Goal: Navigation & Orientation: Find specific page/section

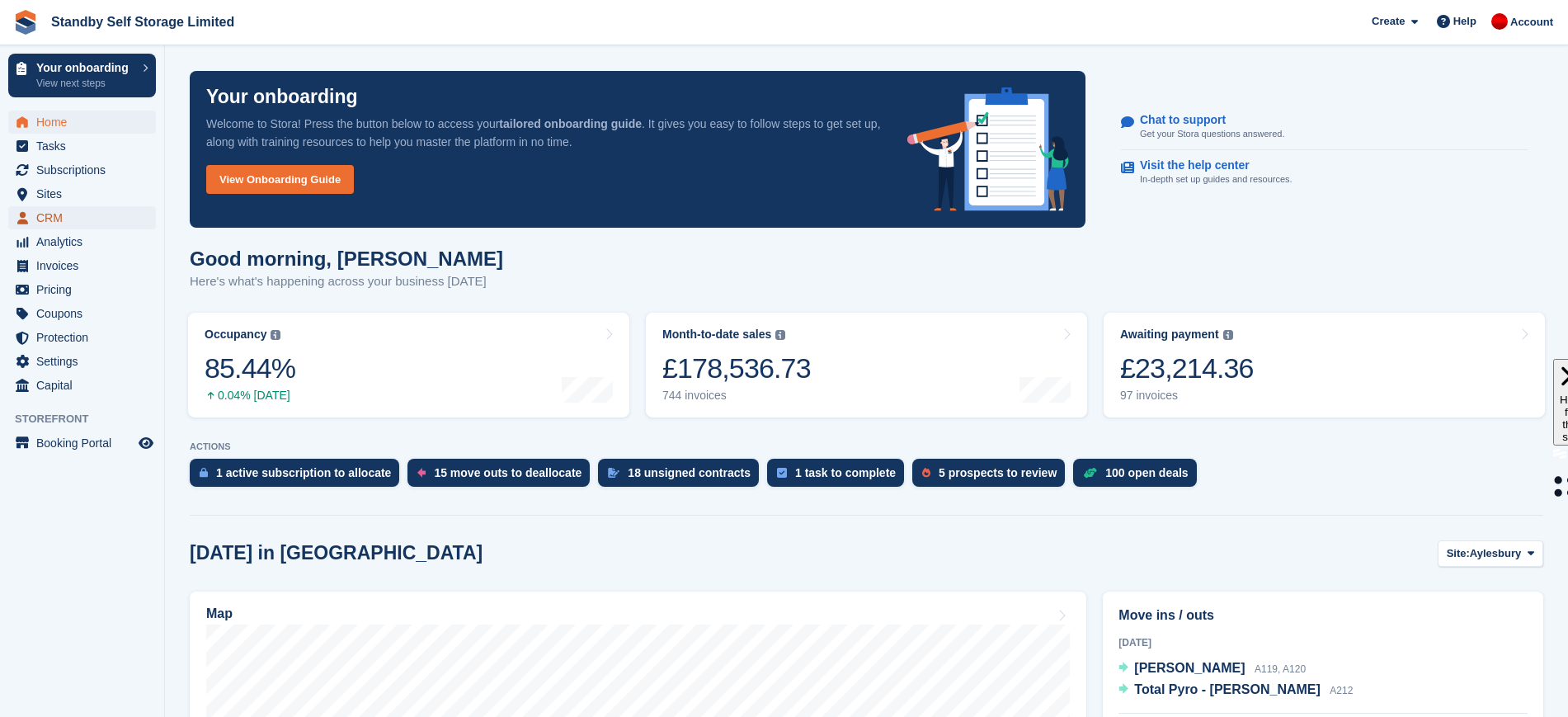
click at [69, 212] on span "CRM" at bounding box center [86, 218] width 99 height 23
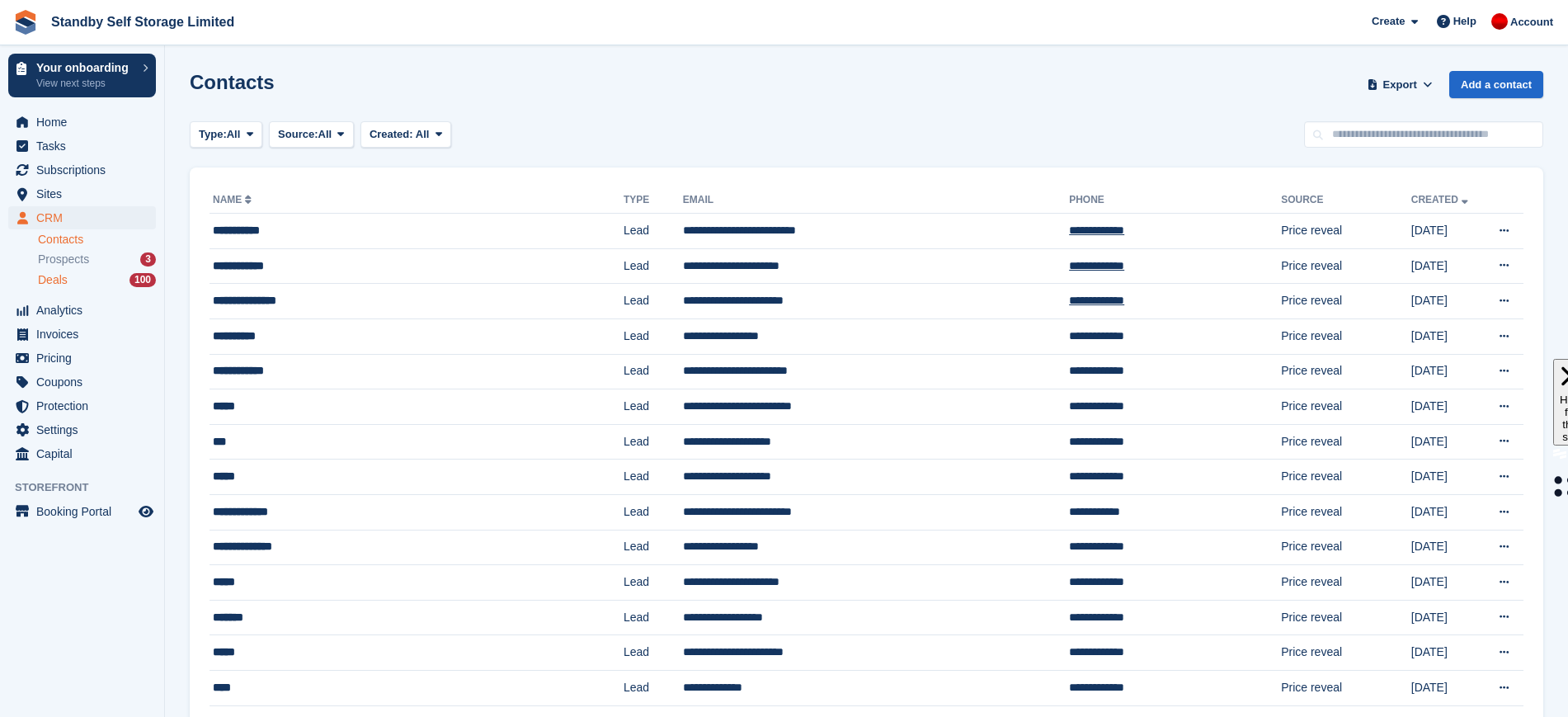
click at [80, 284] on div "Deals 100" at bounding box center [97, 280] width 118 height 15
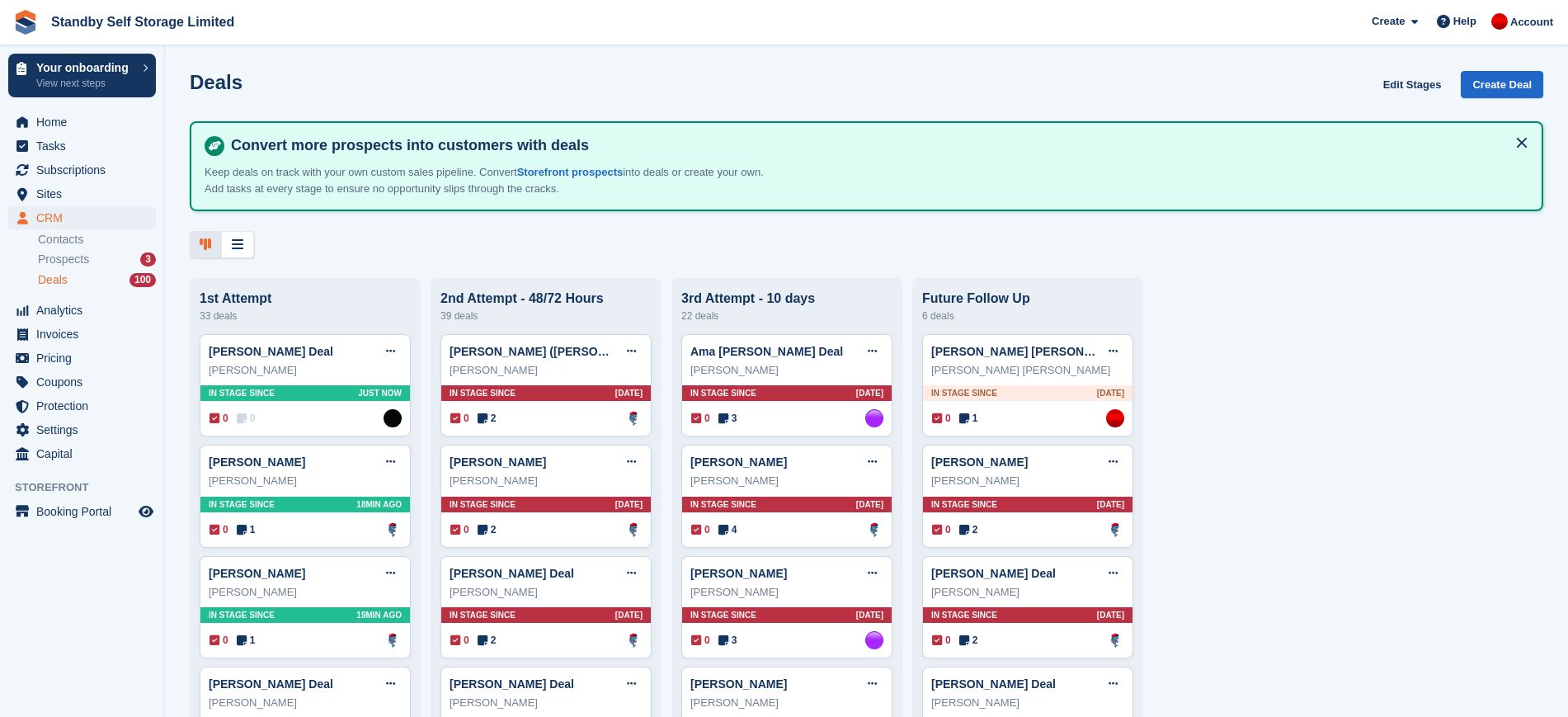
click at [84, 274] on div "Deals 100" at bounding box center [97, 280] width 118 height 15
click at [83, 123] on span "Home" at bounding box center [86, 122] width 99 height 23
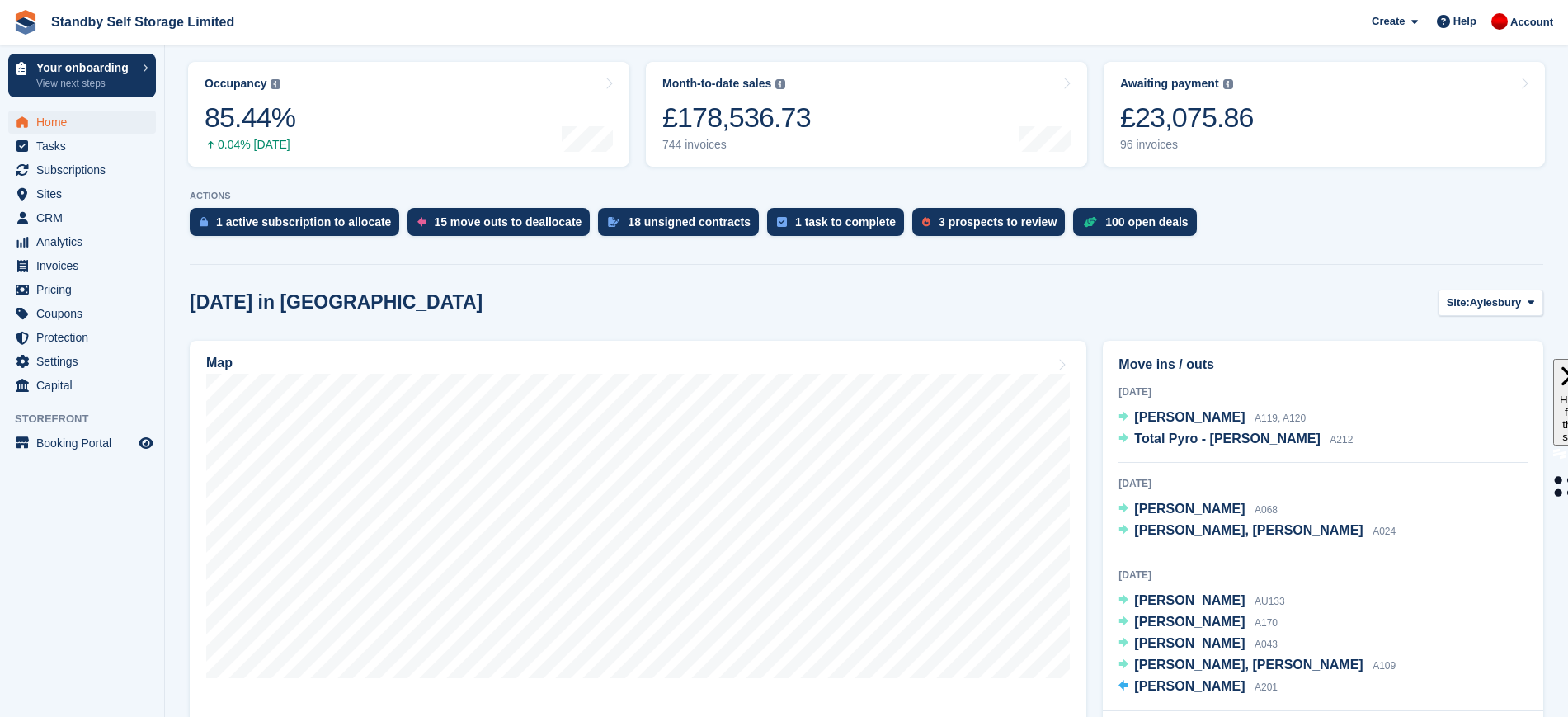
scroll to position [254, 0]
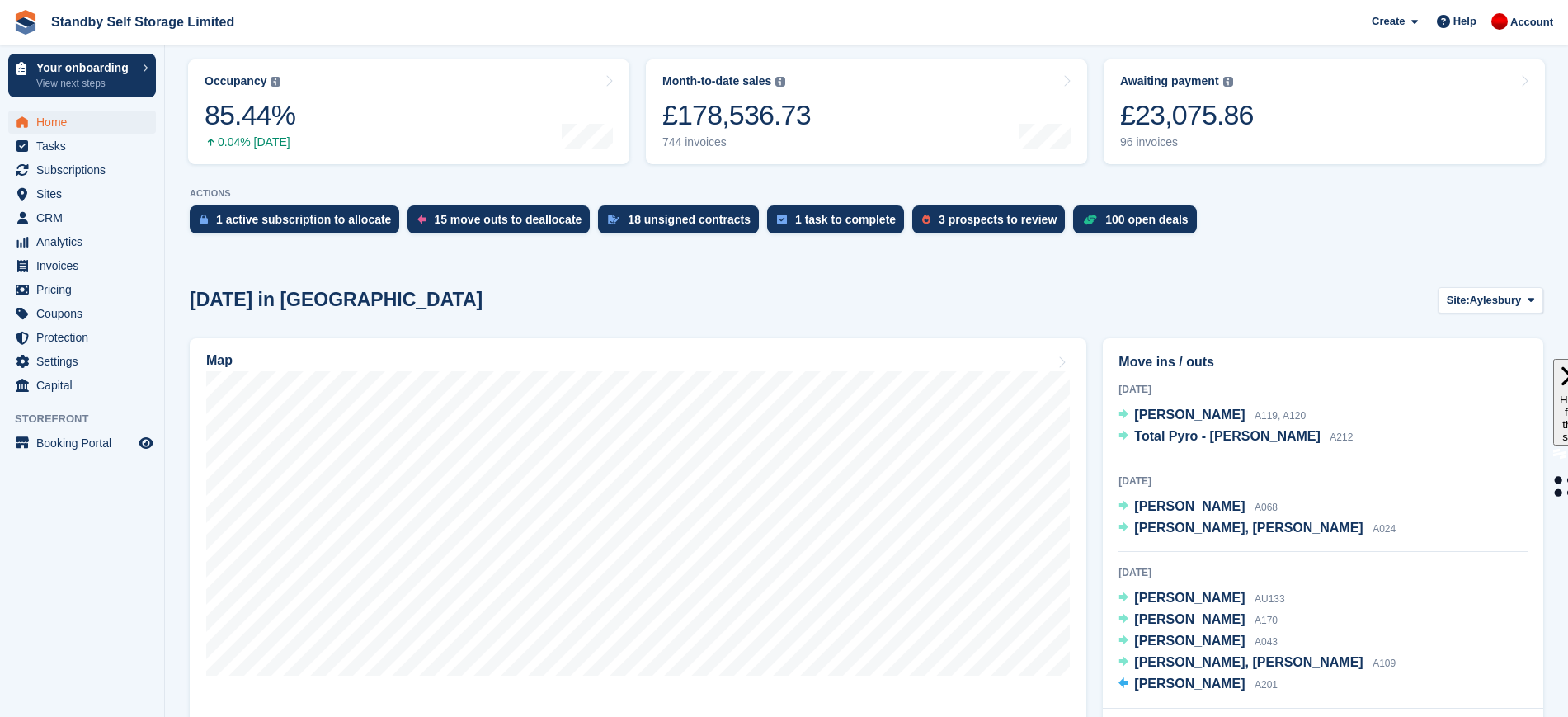
click at [1488, 298] on span "Aylesbury" at bounding box center [1496, 300] width 51 height 16
click at [1447, 416] on link "Horsham" at bounding box center [1464, 428] width 144 height 30
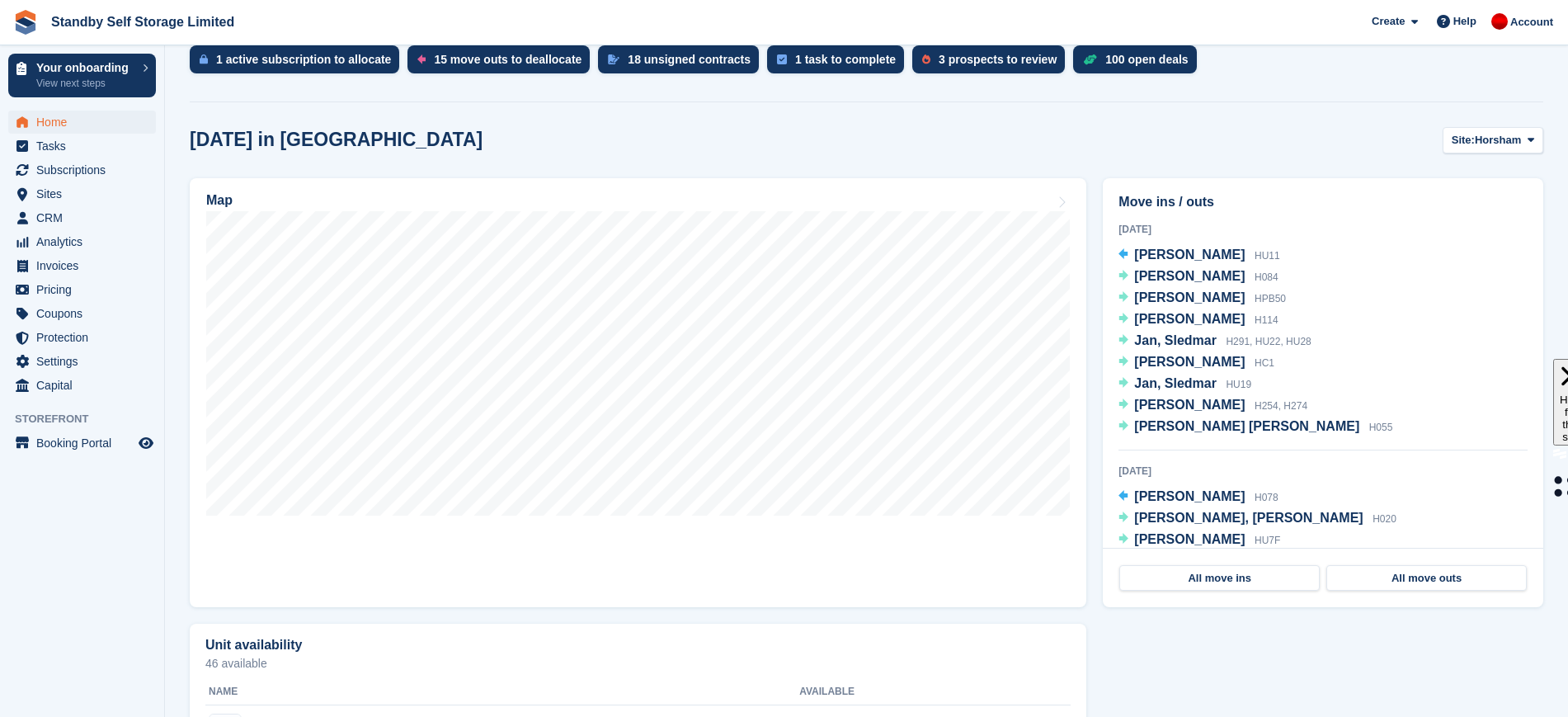
scroll to position [416, 0]
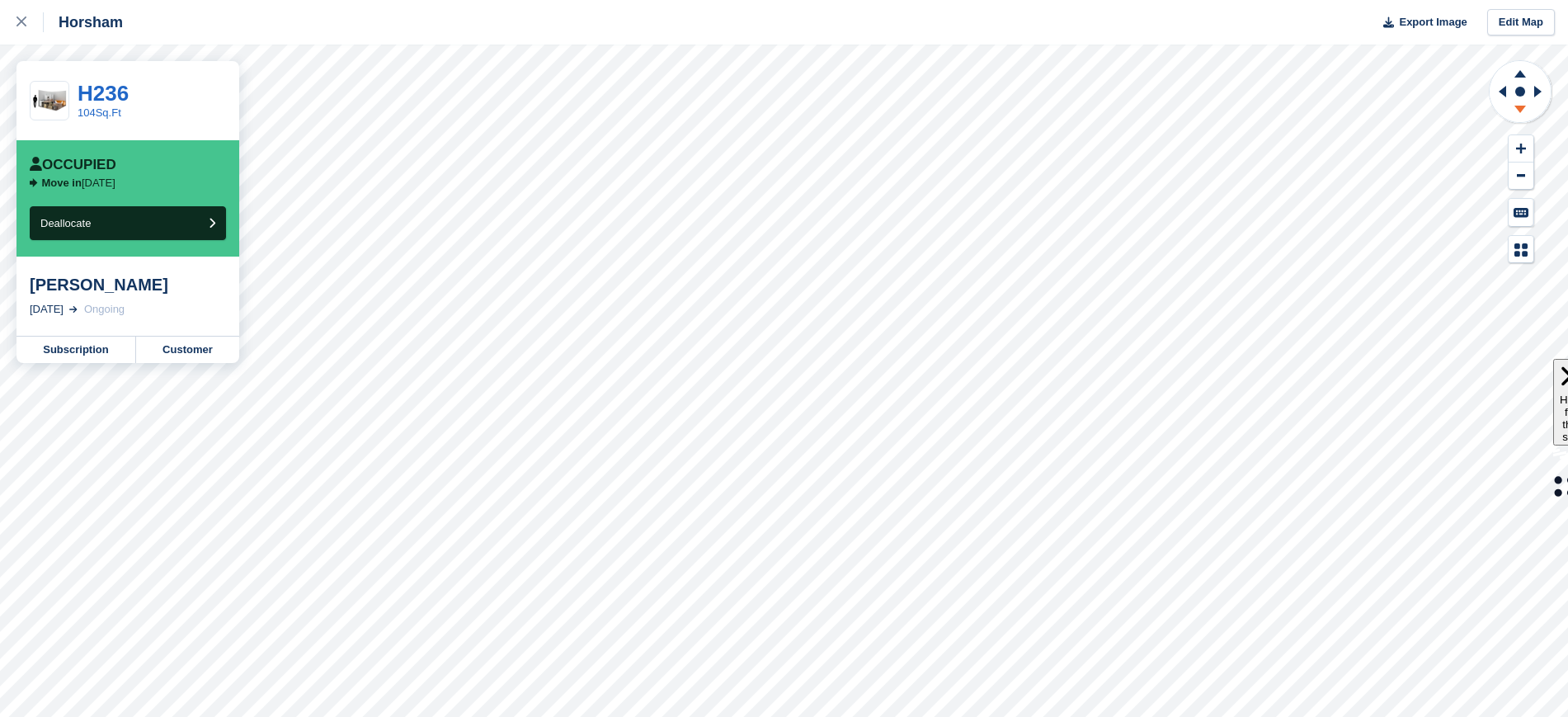
click at [1518, 112] on icon at bounding box center [1520, 111] width 43 height 21
click at [1520, 73] on icon at bounding box center [1520, 74] width 11 height 8
click at [1518, 105] on icon at bounding box center [1520, 109] width 11 height 8
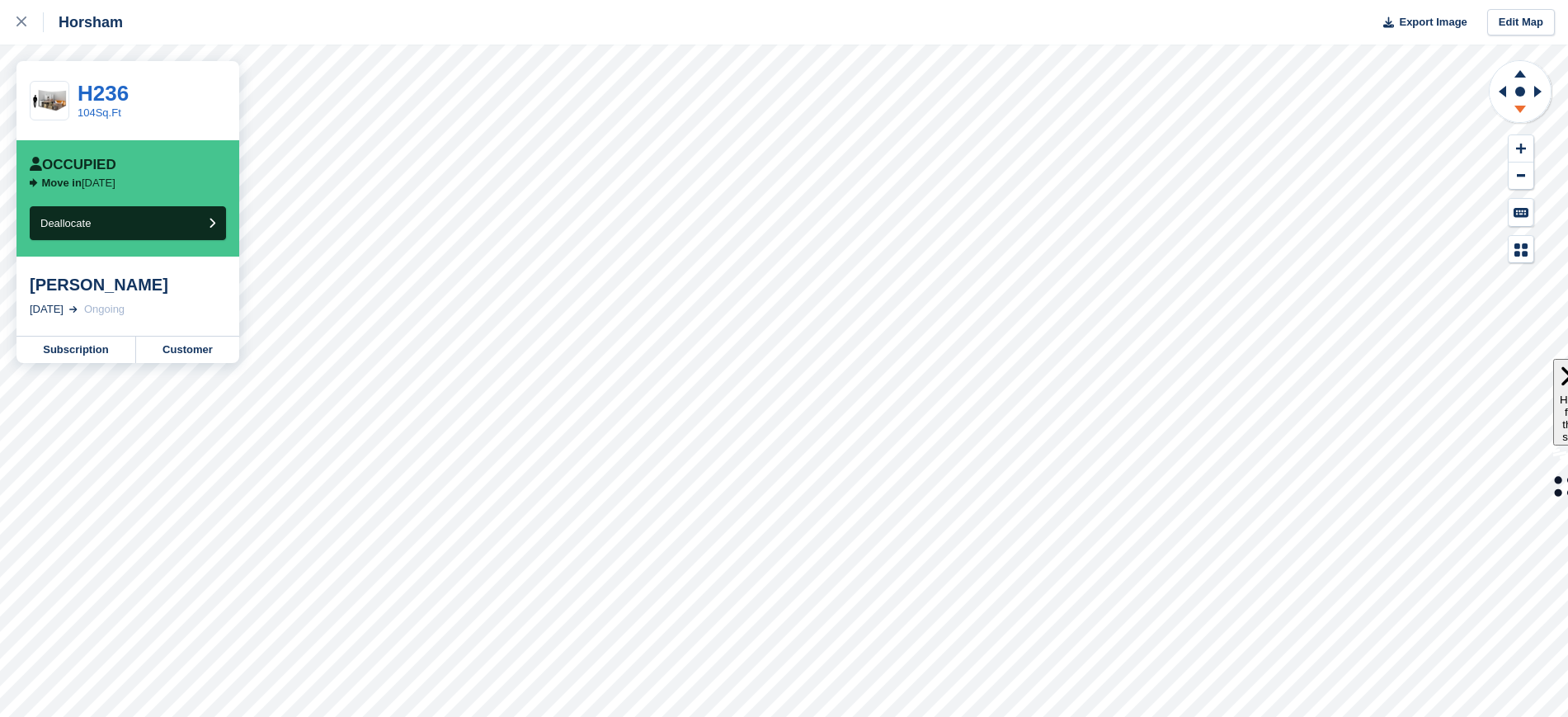
click at [1518, 105] on icon at bounding box center [1520, 109] width 11 height 8
click at [1518, 79] on icon at bounding box center [1520, 71] width 43 height 21
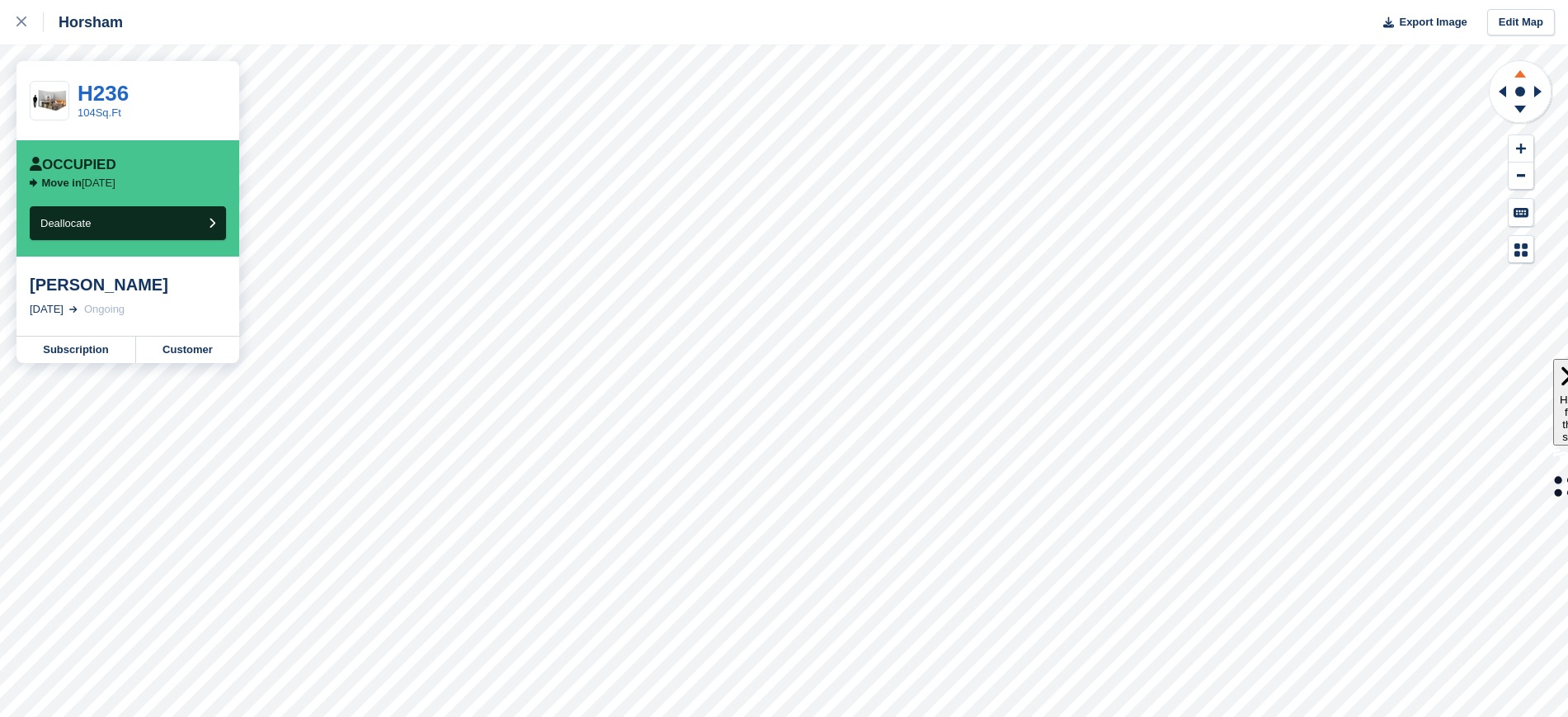
click at [1518, 79] on icon at bounding box center [1520, 71] width 43 height 21
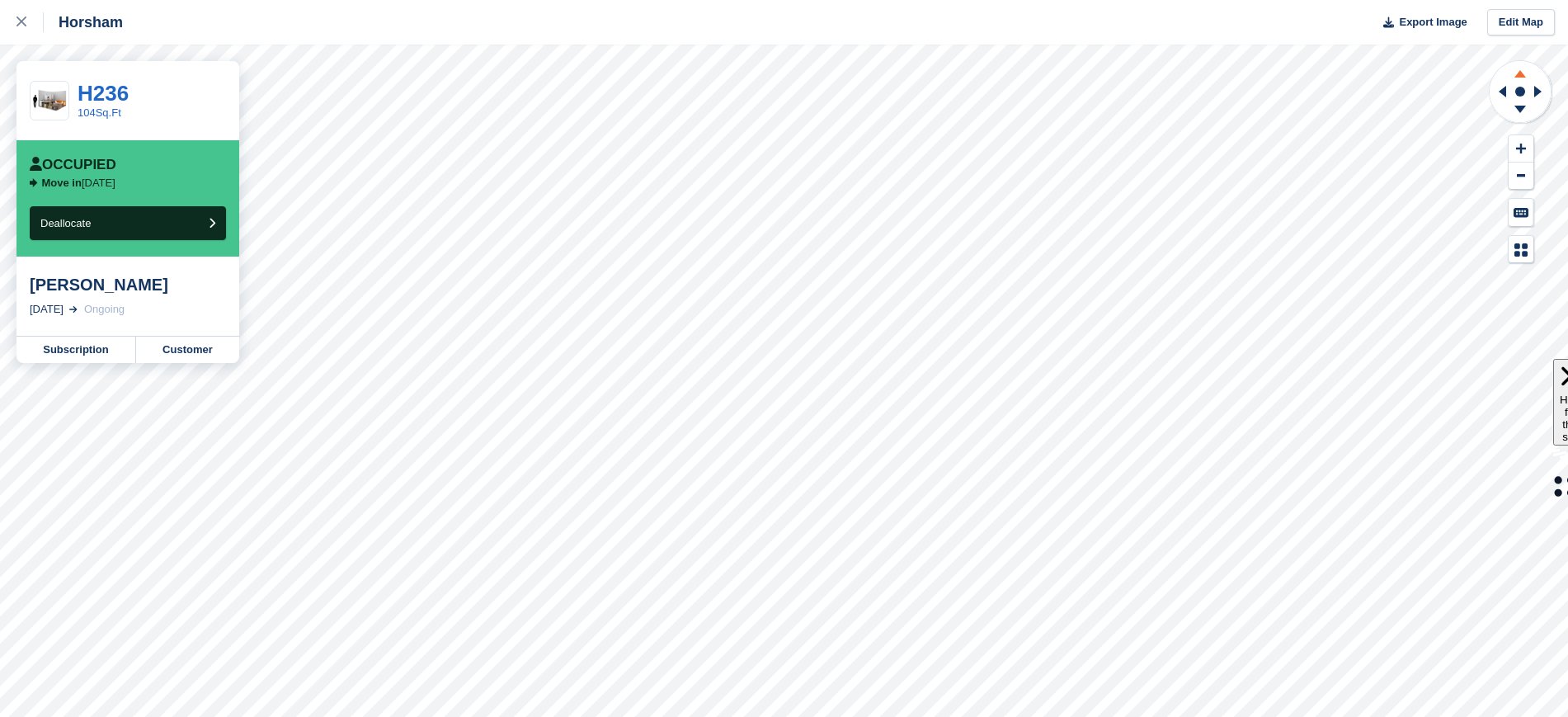
click at [1518, 79] on icon at bounding box center [1520, 71] width 43 height 21
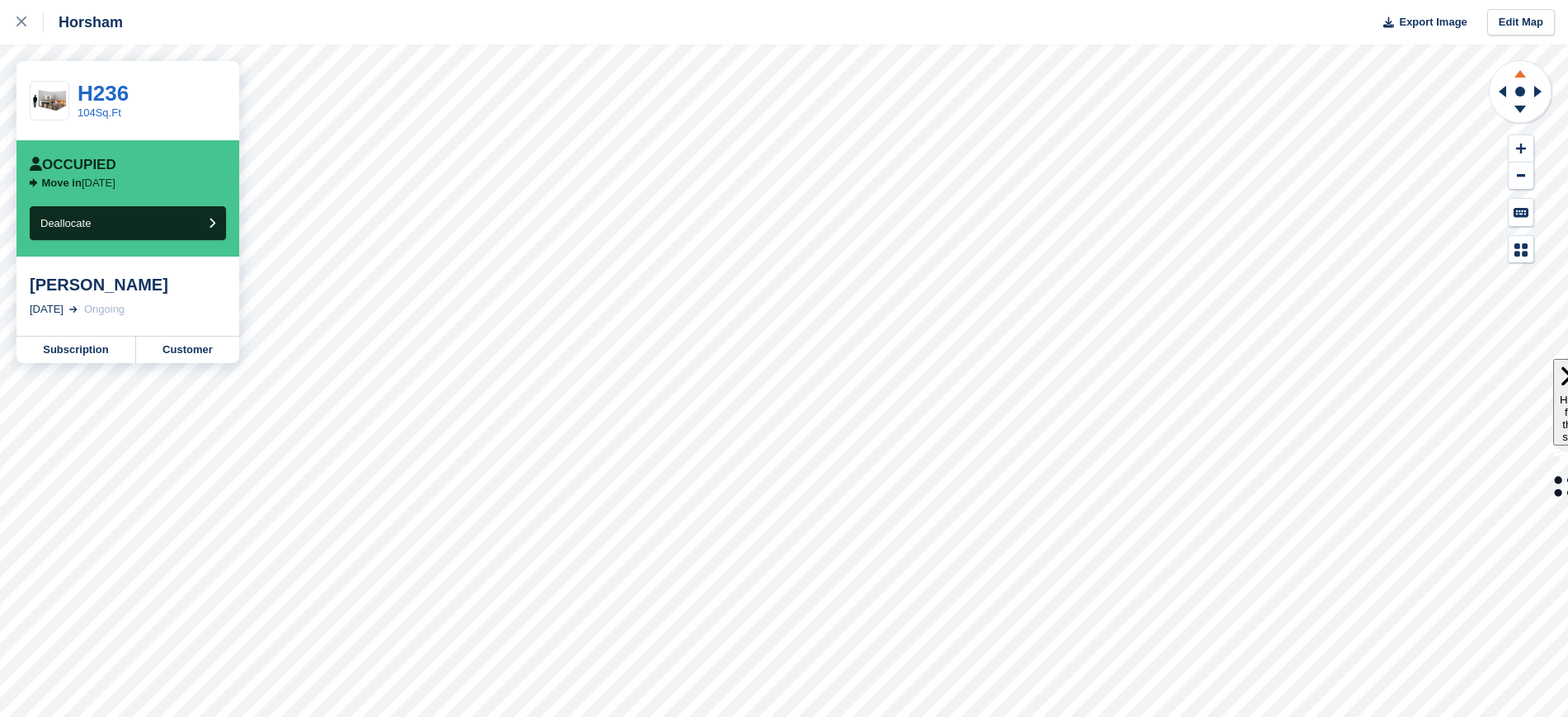
click at [1518, 79] on icon at bounding box center [1520, 71] width 43 height 21
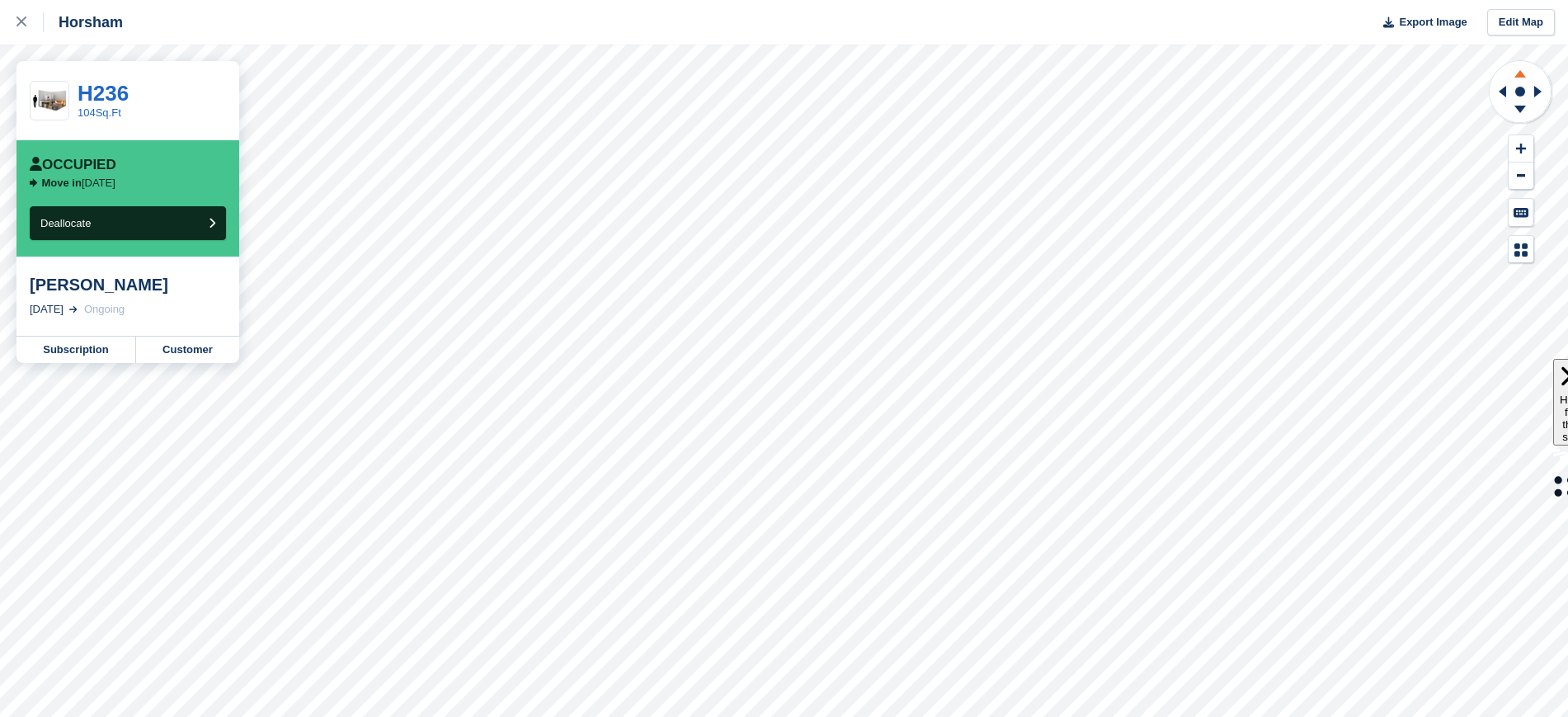
click at [1518, 79] on icon at bounding box center [1520, 71] width 43 height 21
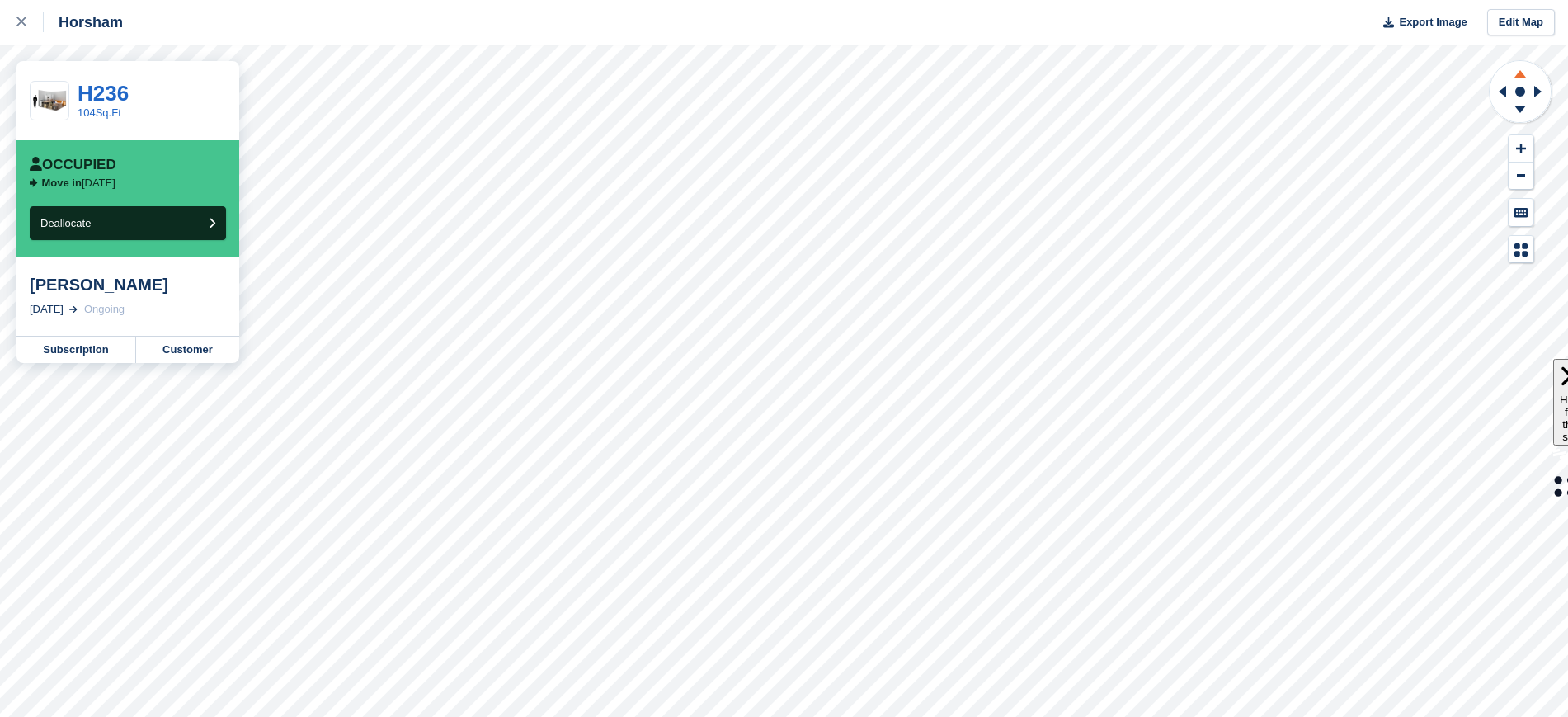
click at [1518, 79] on icon at bounding box center [1520, 71] width 43 height 21
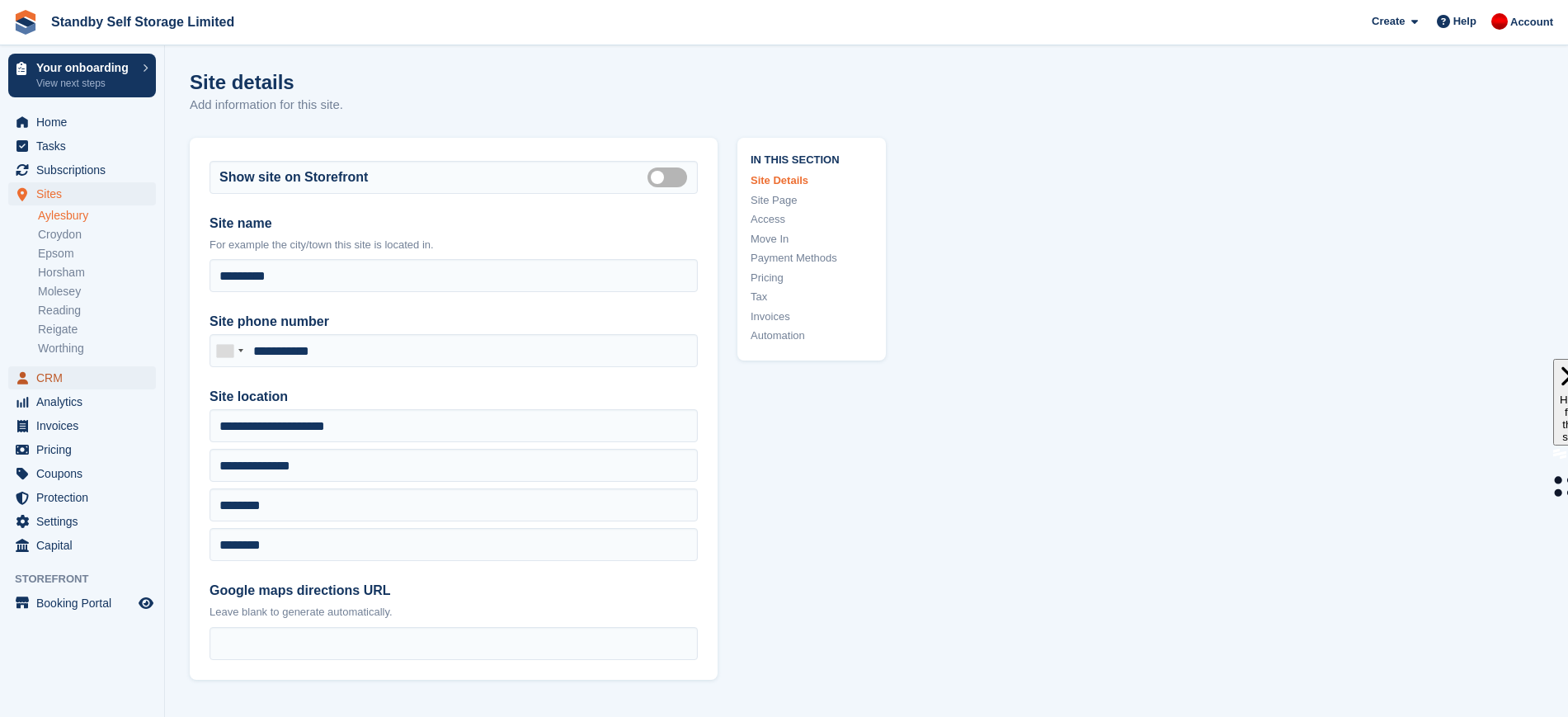
click at [65, 375] on span "CRM" at bounding box center [86, 378] width 99 height 23
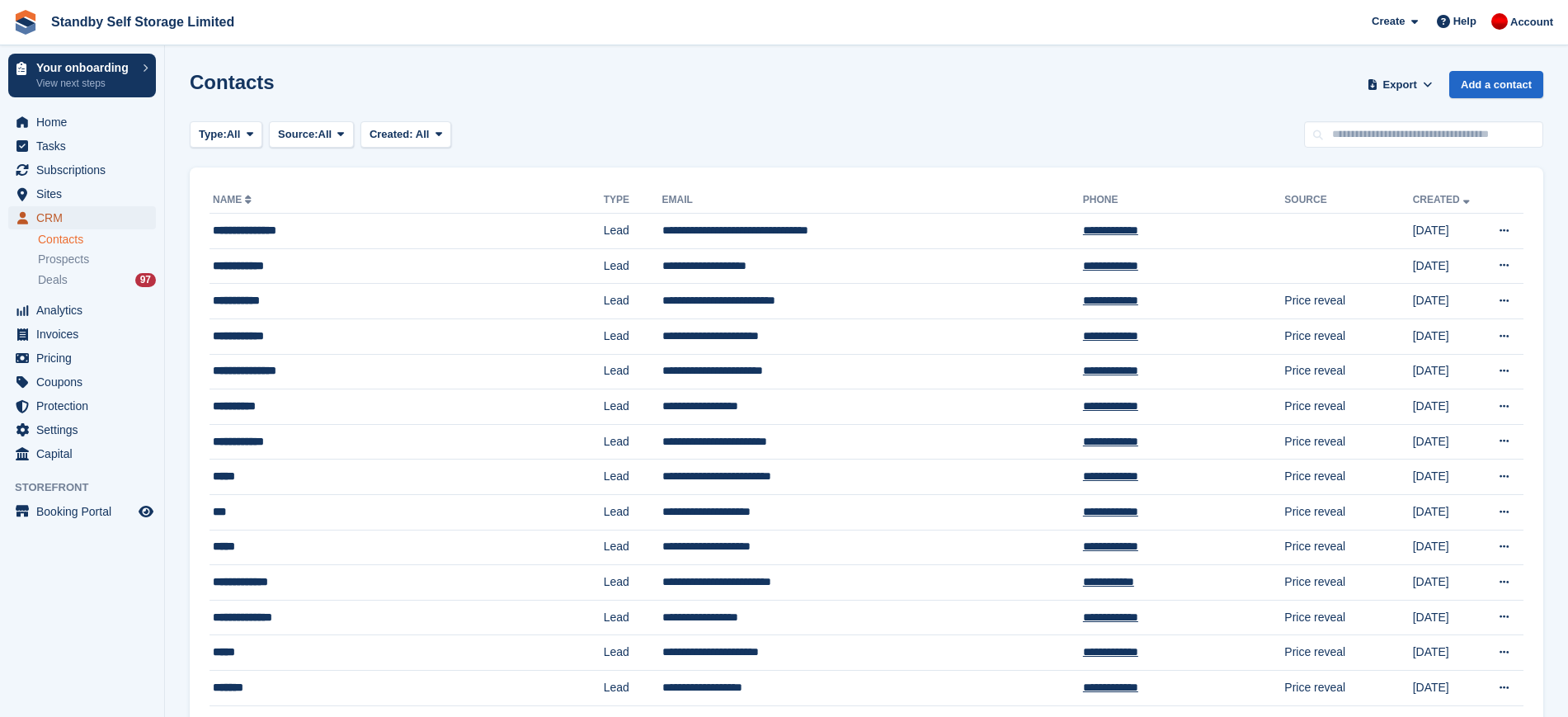
click at [94, 218] on span "CRM" at bounding box center [86, 218] width 99 height 23
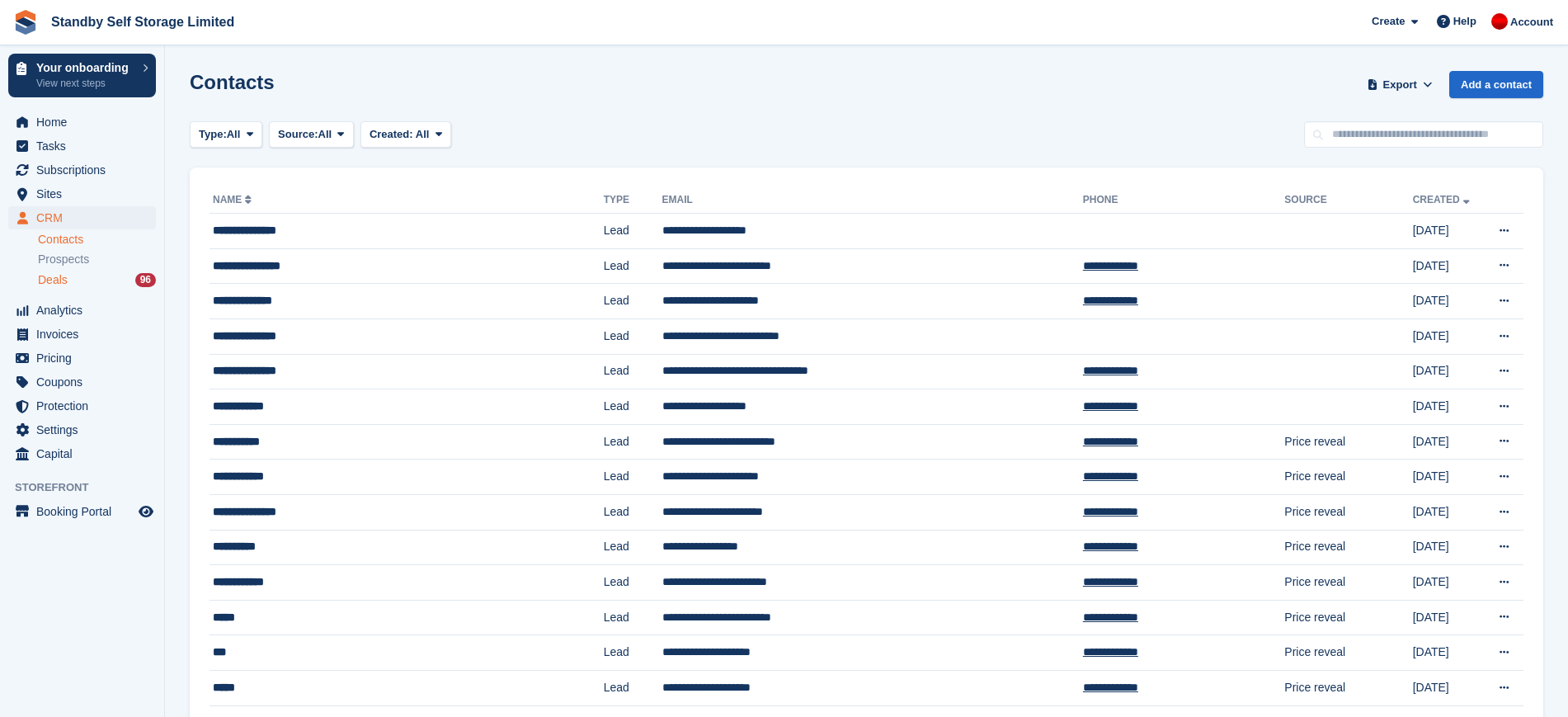
click at [69, 272] on link "Deals 96" at bounding box center [97, 280] width 118 height 17
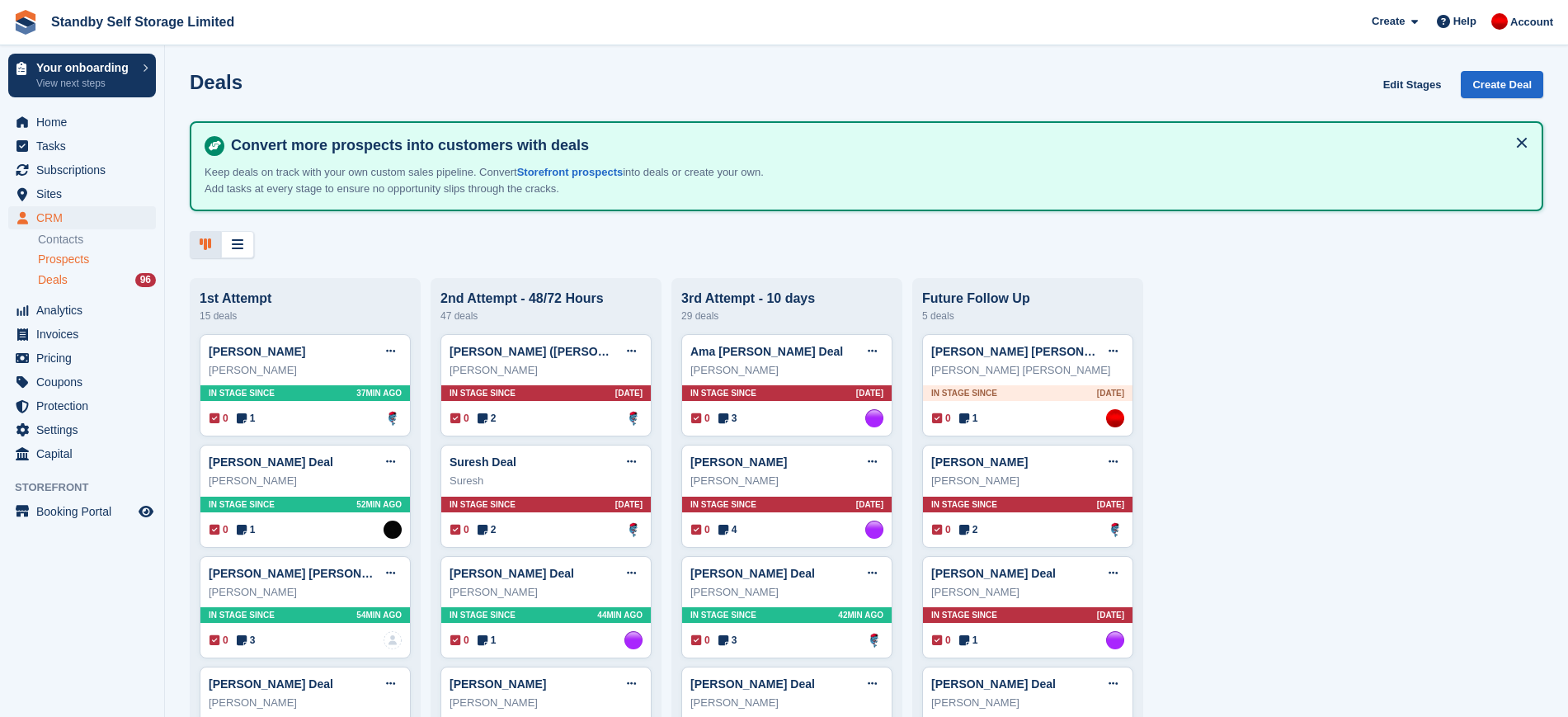
click at [71, 256] on span "Prospects" at bounding box center [63, 260] width 51 height 15
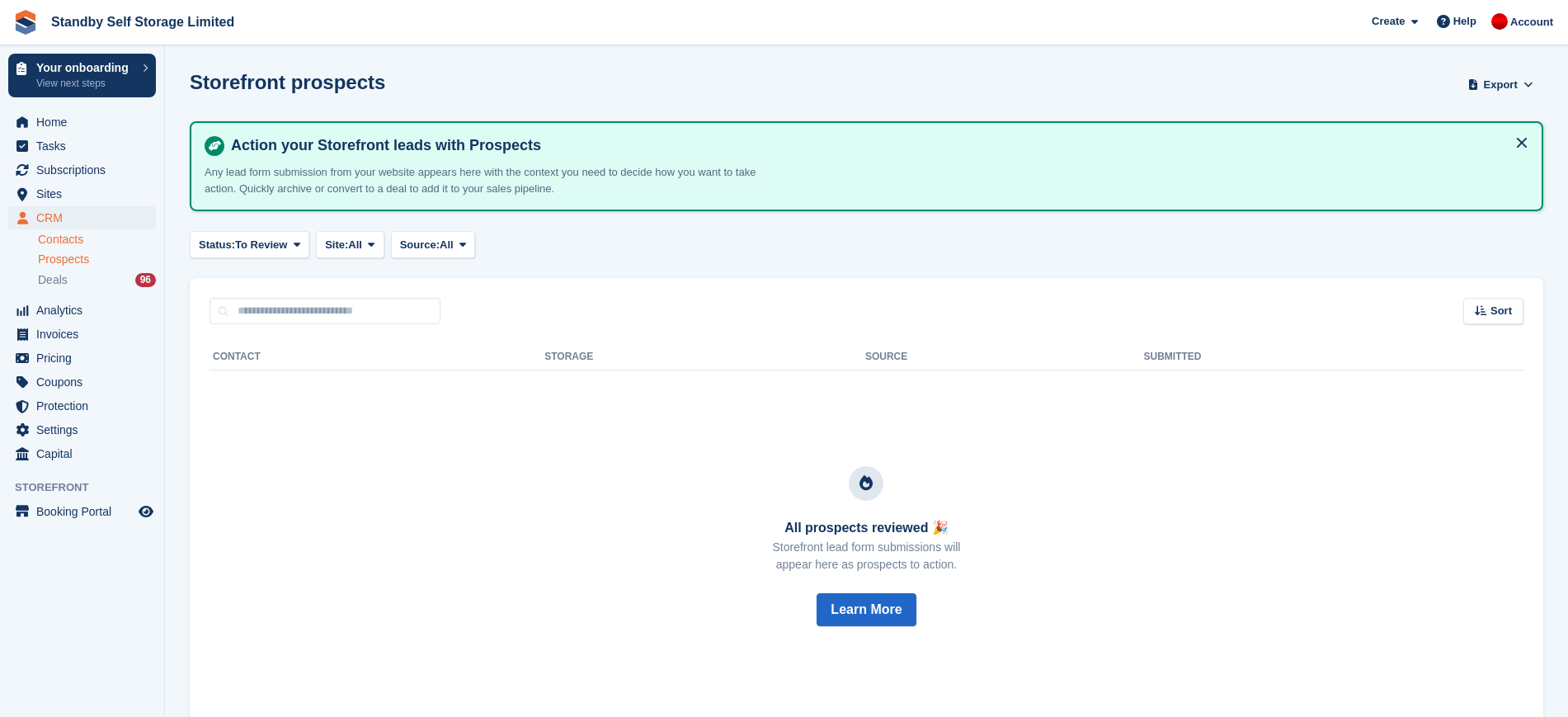
click at [58, 239] on link "Contacts" at bounding box center [97, 240] width 118 height 15
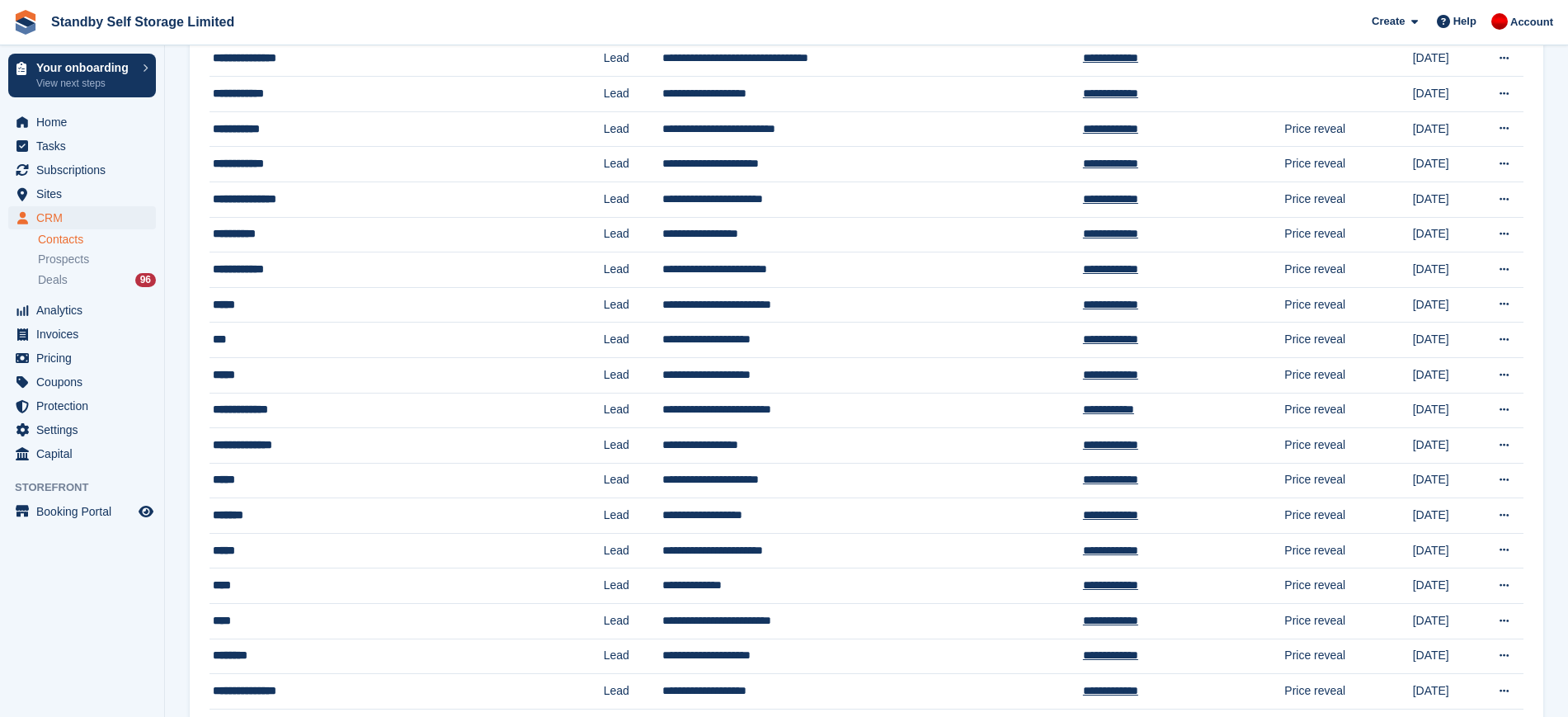
scroll to position [313, 0]
click at [795, 134] on td "**********" at bounding box center [873, 128] width 420 height 35
